Goal: Check status

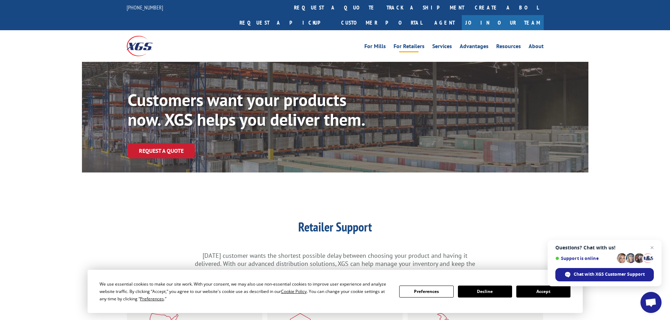
click at [381, 7] on link "track a shipment" at bounding box center [425, 7] width 88 height 15
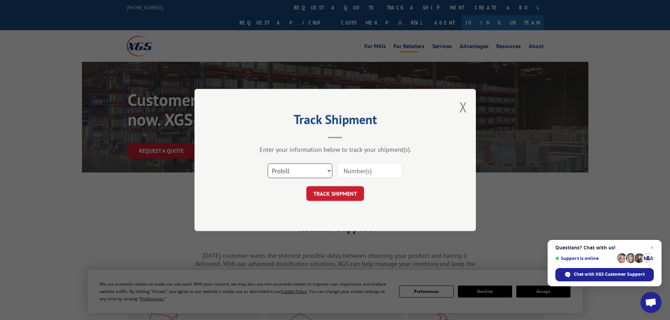
click at [294, 171] on select "Select category... Probill BOL PO" at bounding box center [300, 171] width 65 height 15
select select "po"
click at [268, 164] on select "Select category... Probill BOL PO" at bounding box center [300, 171] width 65 height 15
click at [363, 169] on input at bounding box center [370, 171] width 65 height 15
paste input "H1504-563967"
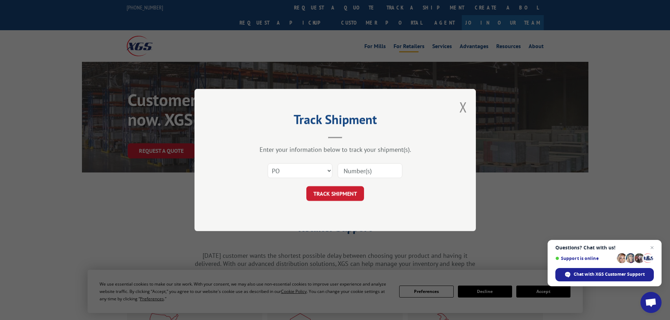
type input "H1504-563967"
drag, startPoint x: 387, startPoint y: 171, endPoint x: 320, endPoint y: 167, distance: 66.9
click at [320, 167] on div "Select category... Probill BOL PO H1504-563967" at bounding box center [335, 170] width 211 height 23
type input "04529722"
click at [306, 186] on button "TRACK SHIPMENT" at bounding box center [335, 193] width 58 height 15
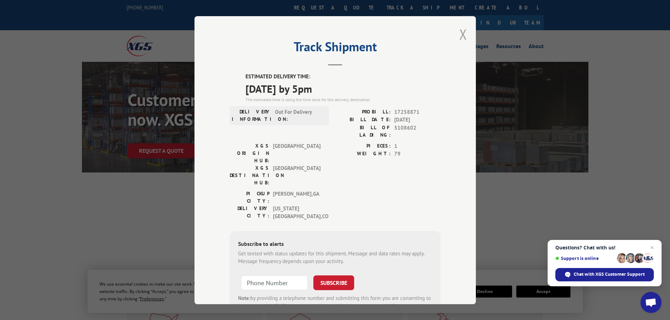
click at [459, 33] on button "Close modal" at bounding box center [463, 34] width 8 height 19
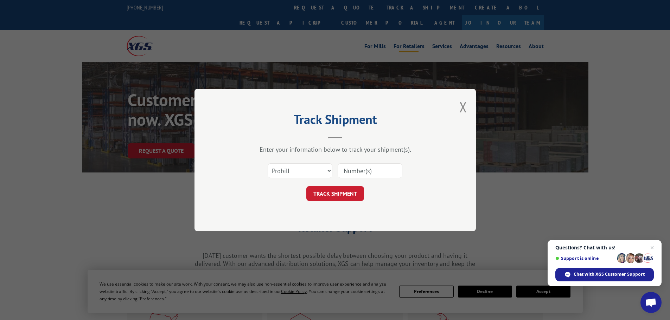
drag, startPoint x: 295, startPoint y: 169, endPoint x: 290, endPoint y: 176, distance: 8.6
click at [295, 169] on select "Select category... Probill BOL PO" at bounding box center [300, 171] width 65 height 15
select select "po"
click at [268, 164] on select "Select category... Probill BOL PO" at bounding box center [300, 171] width 65 height 15
click at [358, 172] on input at bounding box center [370, 171] width 65 height 15
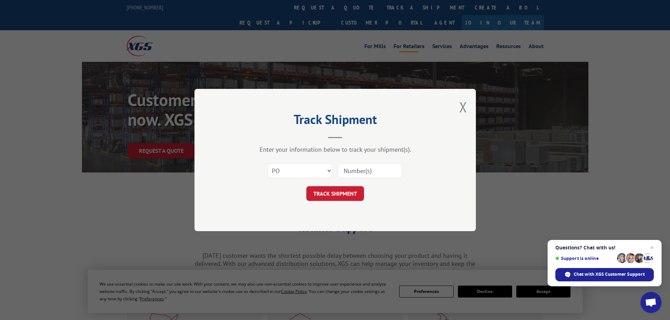
paste input "04529793"
type input "04529793"
click at [338, 193] on button "TRACK SHIPMENT" at bounding box center [335, 193] width 58 height 15
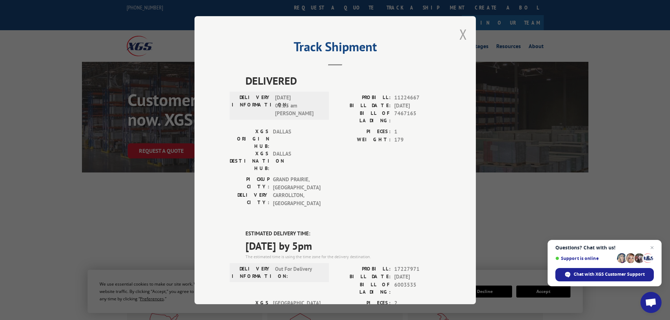
click at [460, 36] on button "Close modal" at bounding box center [463, 34] width 8 height 19
